Goal: Information Seeking & Learning: Learn about a topic

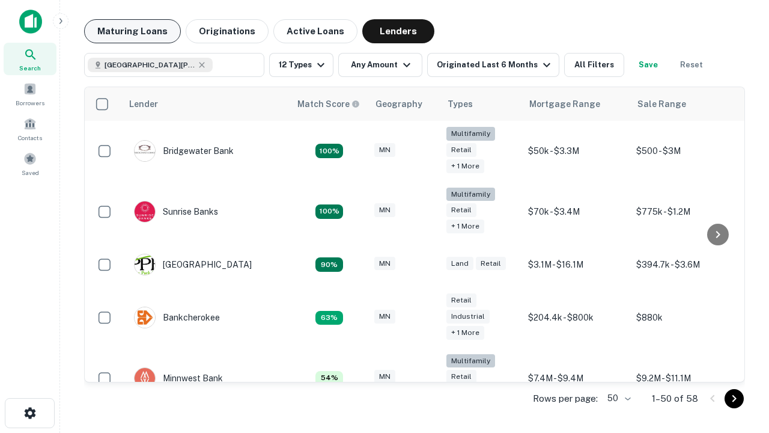
click at [132, 31] on button "Maturing Loans" at bounding box center [132, 31] width 97 height 24
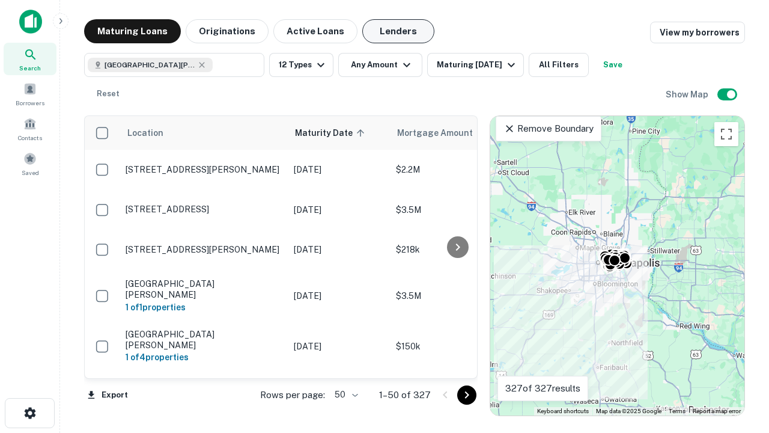
click at [398, 31] on button "Lenders" at bounding box center [398, 31] width 72 height 24
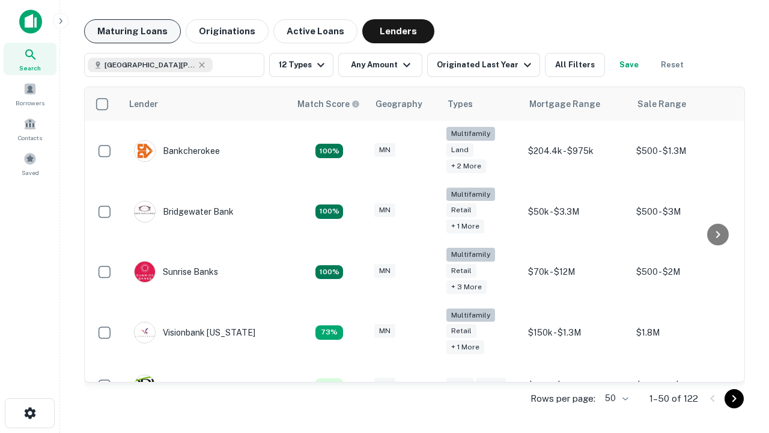
click at [132, 31] on button "Maturing Loans" at bounding box center [132, 31] width 97 height 24
